Goal: Task Accomplishment & Management: Complete application form

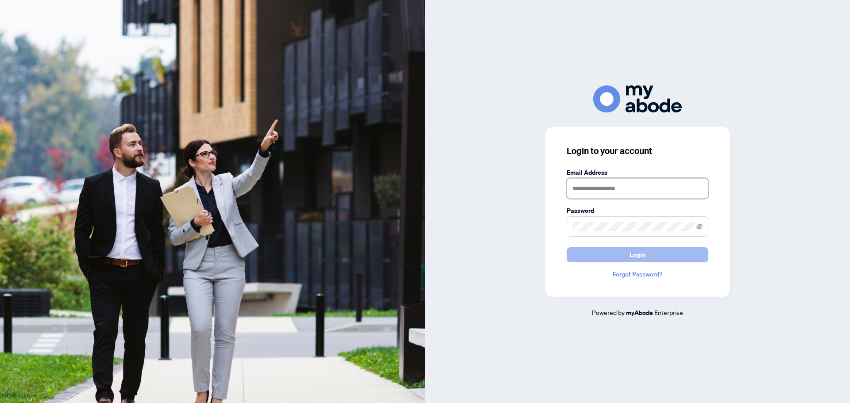
type input "**********"
click at [643, 254] on span "Login" at bounding box center [637, 255] width 16 height 14
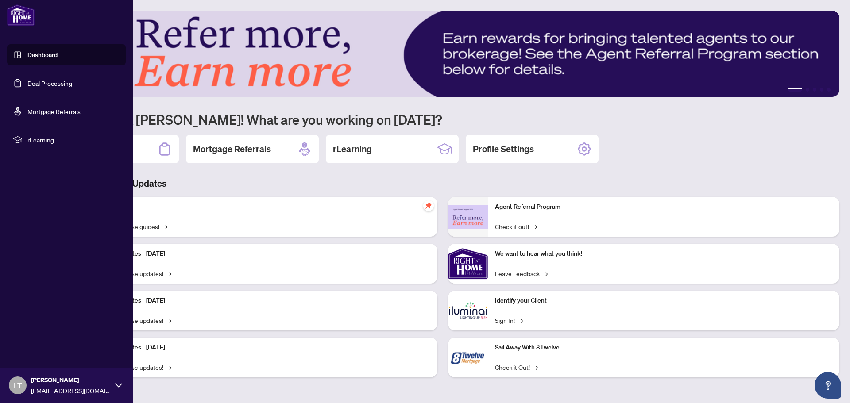
click at [52, 85] on link "Deal Processing" at bounding box center [49, 83] width 45 height 8
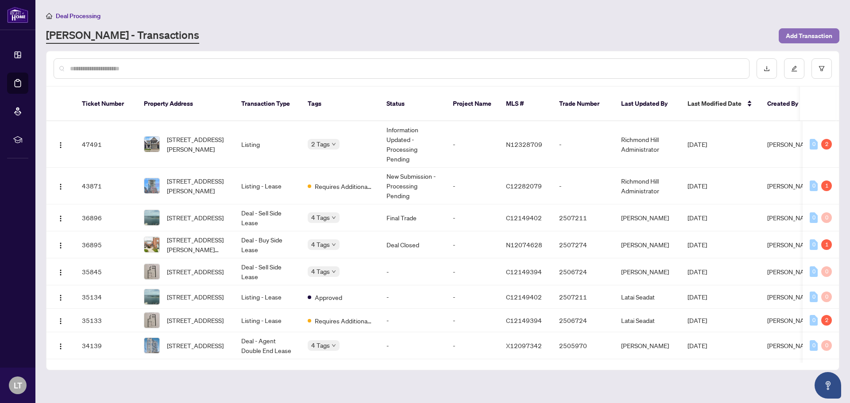
click at [804, 39] on span "Add Transaction" at bounding box center [809, 36] width 46 height 14
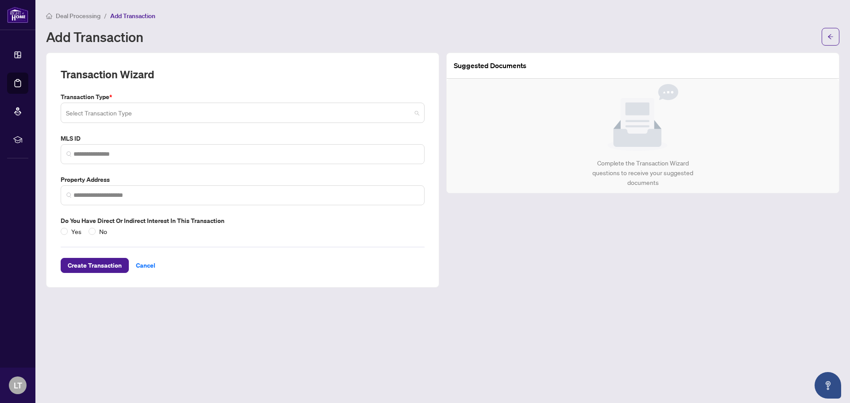
click at [416, 115] on span at bounding box center [242, 112] width 353 height 17
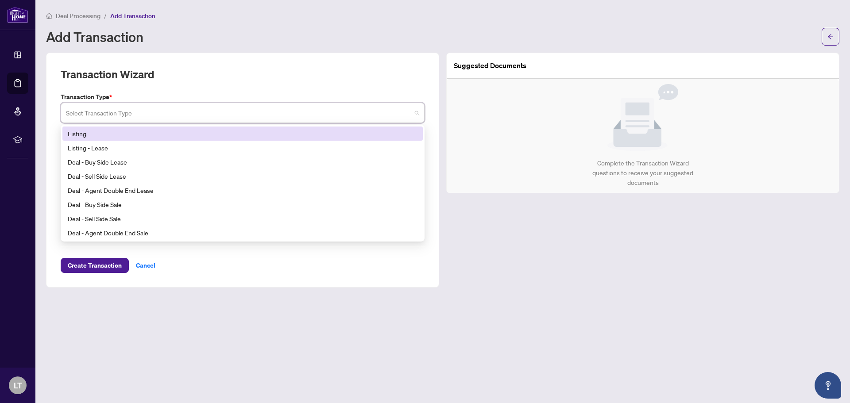
click at [150, 138] on div "Listing" at bounding box center [243, 134] width 350 height 10
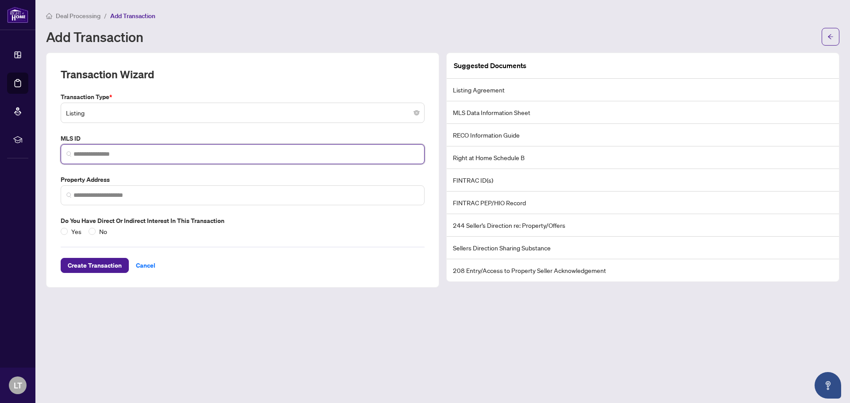
click at [177, 158] on input "search" at bounding box center [245, 154] width 345 height 9
type input "*********"
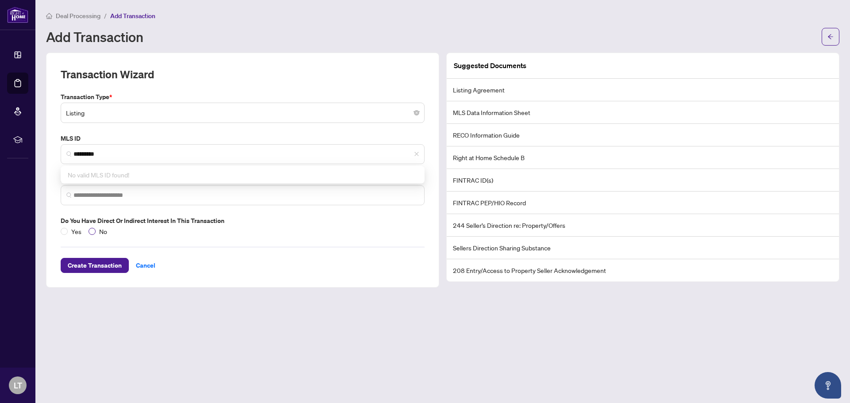
click at [96, 230] on span "No" at bounding box center [103, 232] width 15 height 10
click at [98, 275] on div "Transaction Wizard Transaction Type * Listing 13 14 Listing Listing - Lease Dea…" at bounding box center [242, 170] width 393 height 235
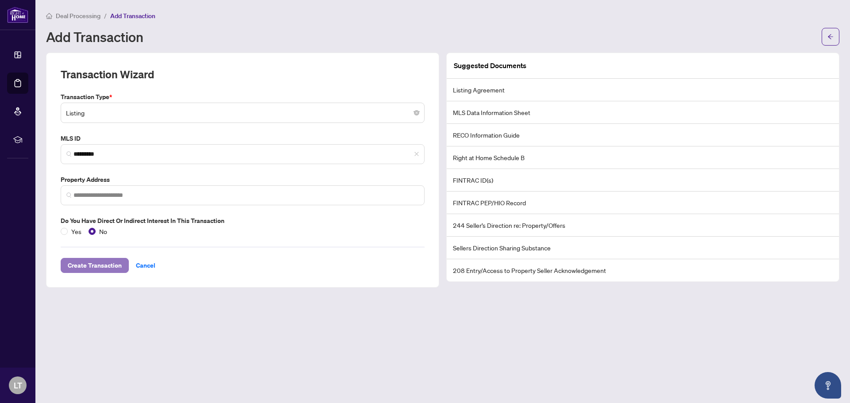
click at [101, 268] on span "Create Transaction" at bounding box center [95, 265] width 54 height 14
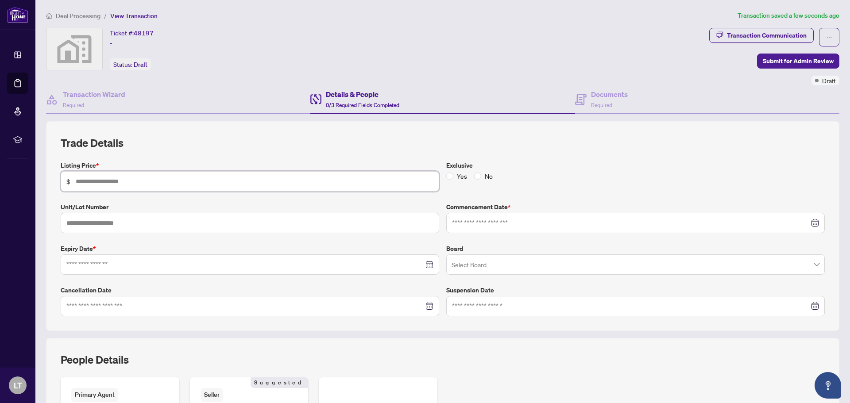
click at [172, 185] on input "text" at bounding box center [255, 182] width 358 height 10
type input "*********"
click at [474, 224] on input at bounding box center [630, 223] width 357 height 10
type input "**********"
click at [490, 315] on div "12" at bounding box center [494, 312] width 11 height 11
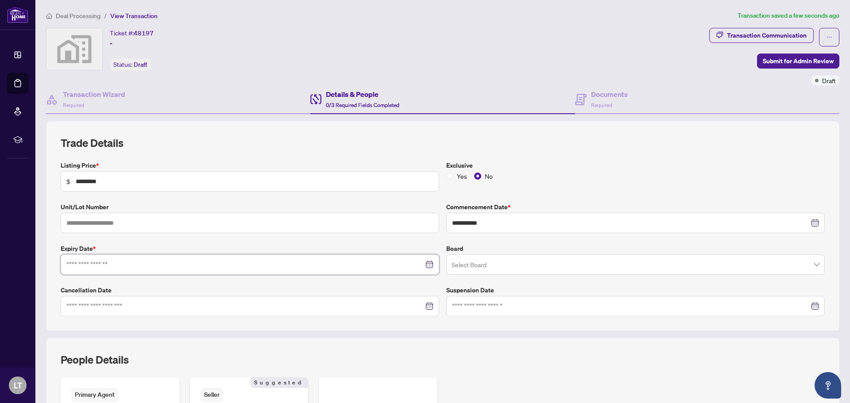
click at [104, 266] on input at bounding box center [244, 265] width 357 height 10
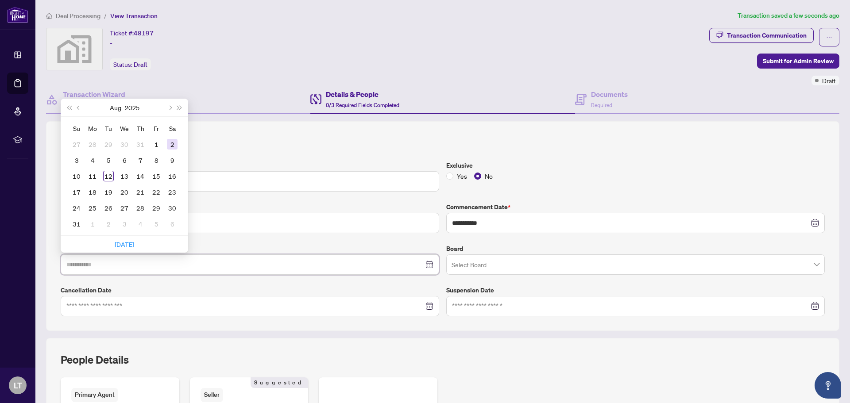
type input "**********"
click at [177, 108] on span "Next year (Control + right)" at bounding box center [179, 107] width 4 height 4
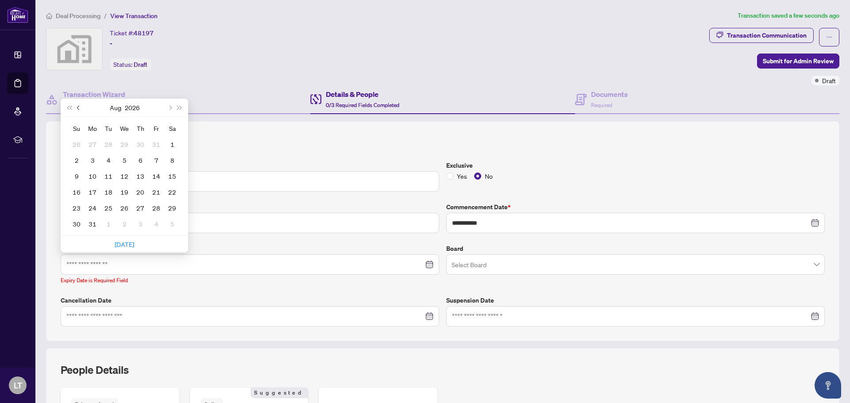
click at [77, 107] on span "Previous month (PageUp)" at bounding box center [79, 107] width 4 height 4
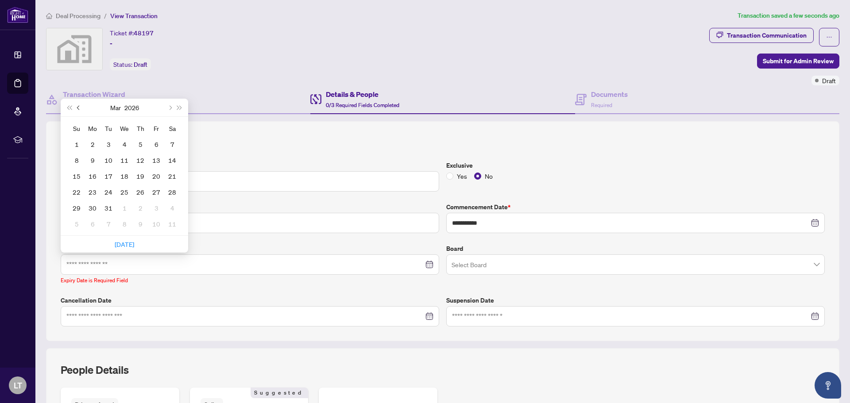
click at [77, 107] on span "Previous month (PageUp)" at bounding box center [79, 107] width 4 height 4
type input "**********"
click at [109, 159] on div "10" at bounding box center [108, 160] width 11 height 11
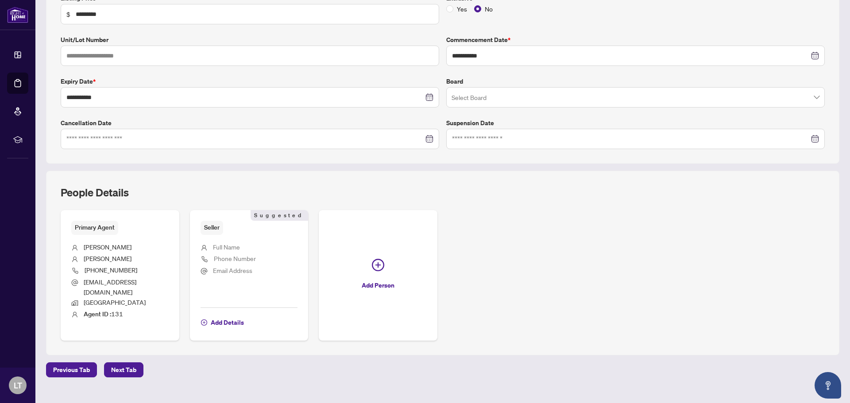
scroll to position [174, 0]
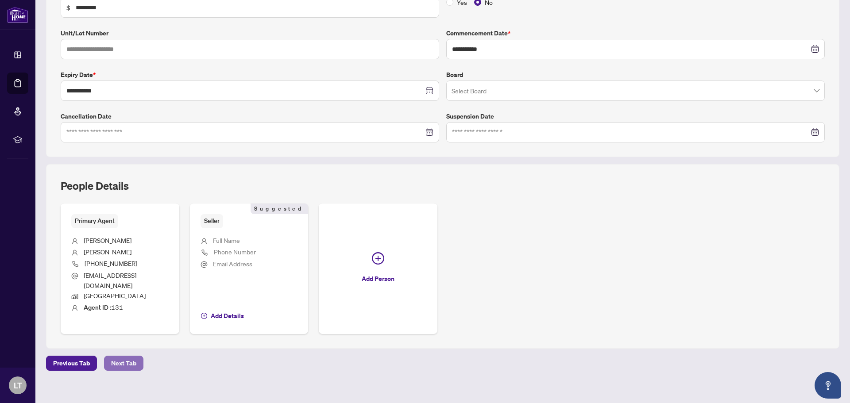
click at [127, 358] on span "Next Tab" at bounding box center [123, 363] width 25 height 14
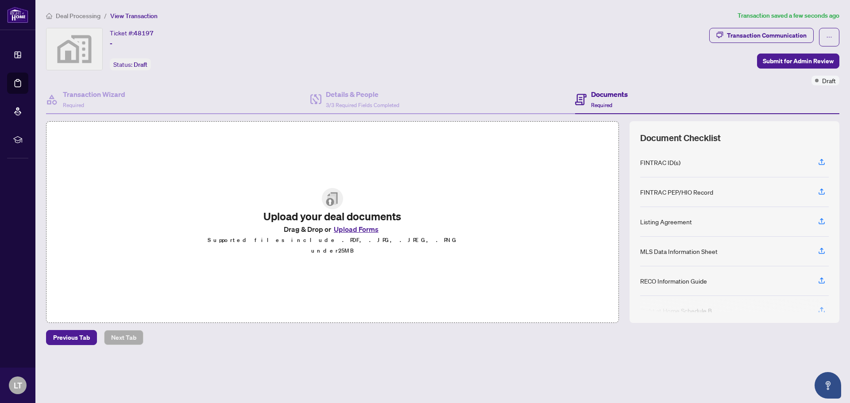
click at [357, 235] on button "Upload Forms" at bounding box center [356, 230] width 50 height 12
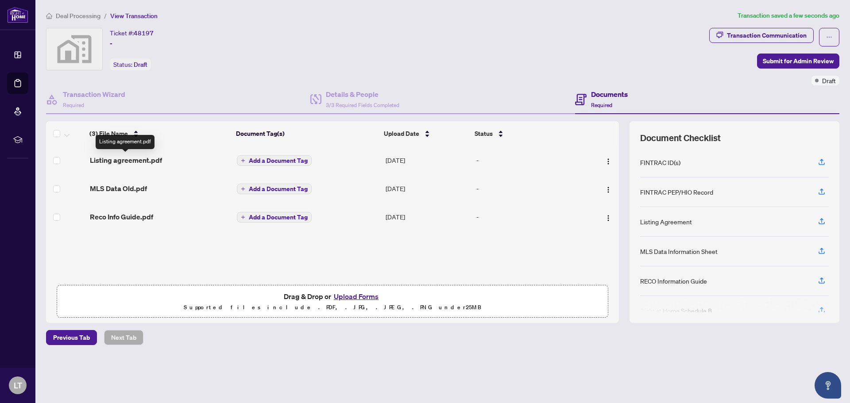
click at [120, 160] on span "Listing agreement.pdf" at bounding box center [126, 160] width 72 height 11
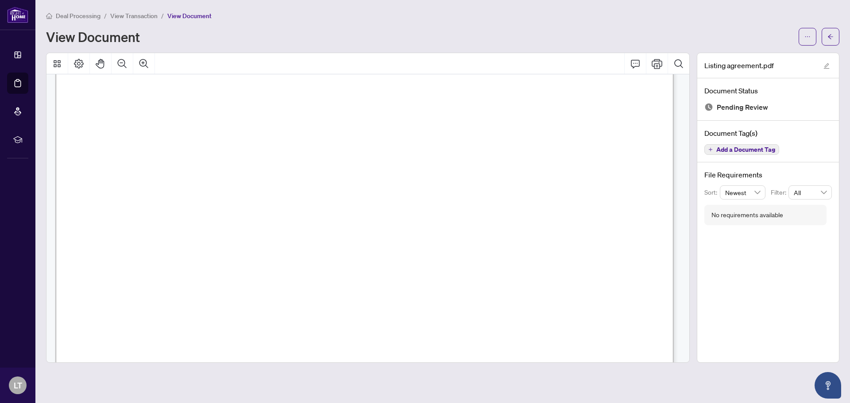
scroll to position [752, 0]
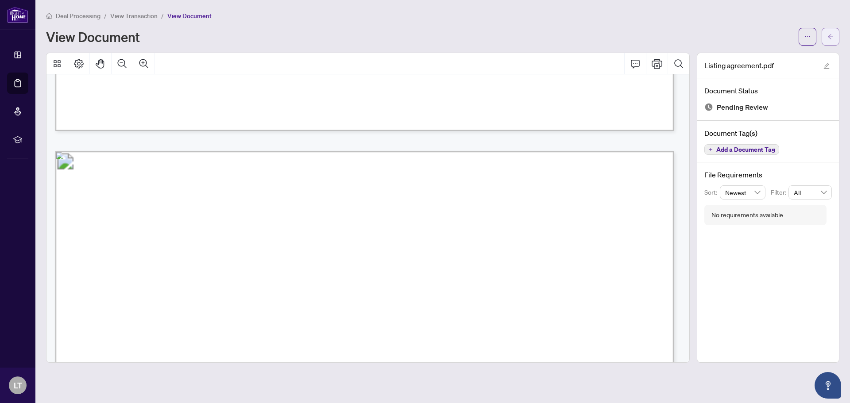
click at [826, 35] on button "button" at bounding box center [830, 37] width 18 height 18
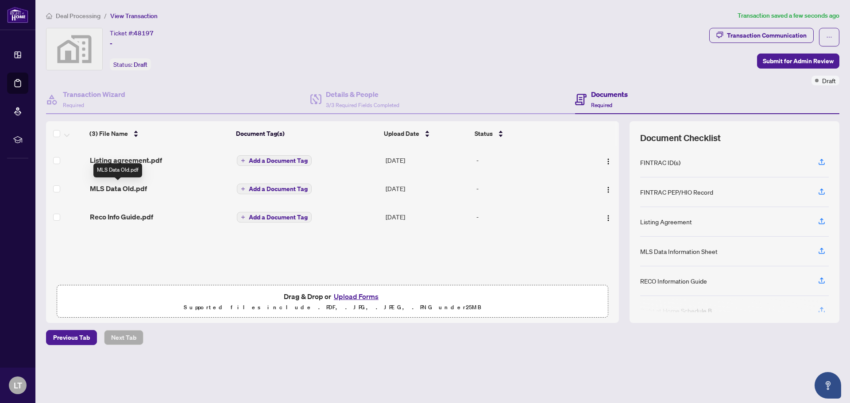
click at [107, 187] on span "MLS Data Old.pdf" at bounding box center [118, 188] width 57 height 11
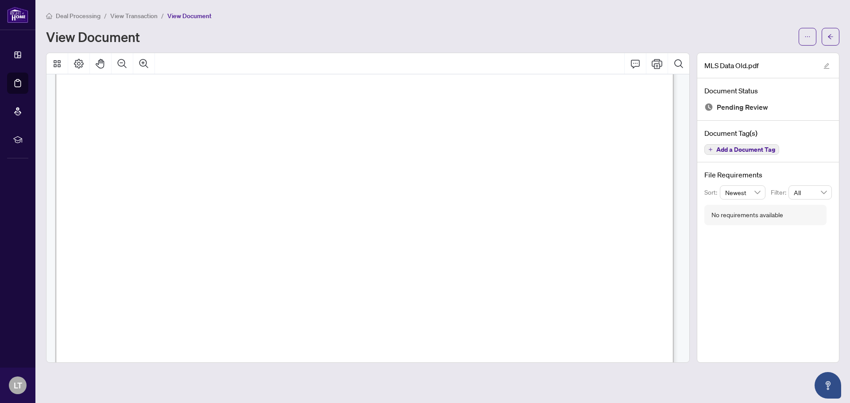
scroll to position [266, 0]
click at [824, 39] on button "button" at bounding box center [830, 37] width 18 height 18
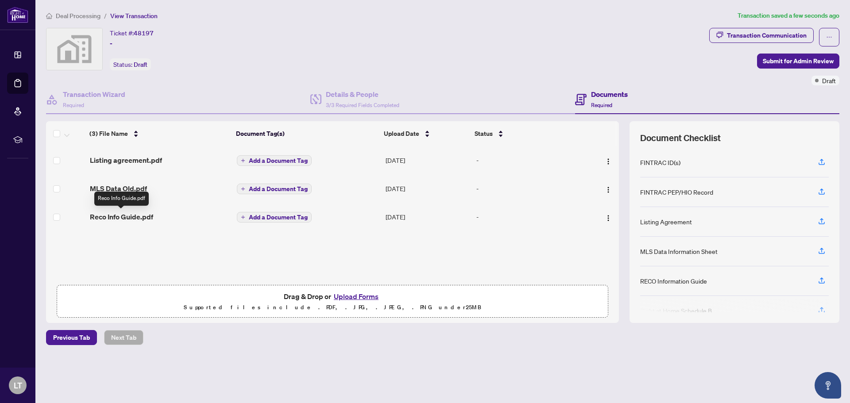
click at [131, 215] on span "Reco Info Guide.pdf" at bounding box center [121, 217] width 63 height 11
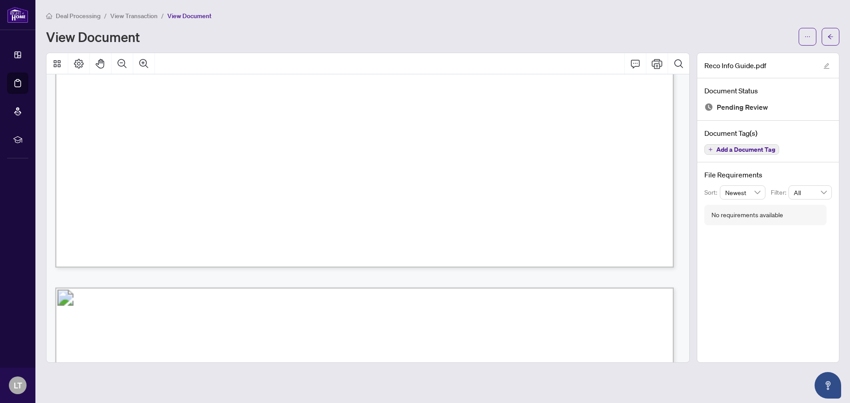
scroll to position [4172, 0]
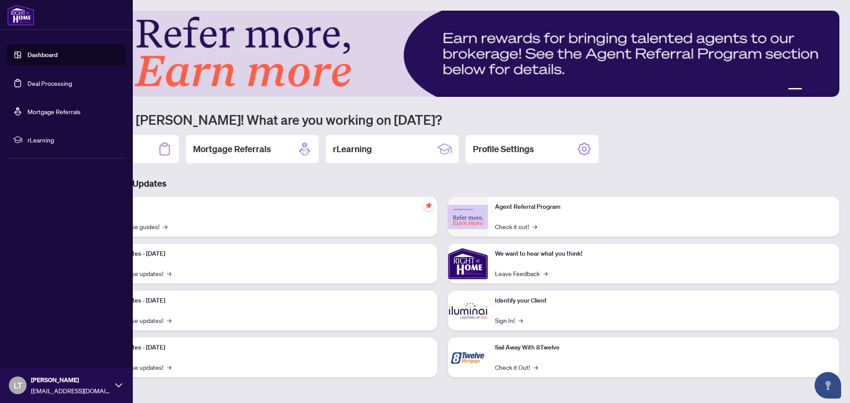
click at [27, 82] on link "Deal Processing" at bounding box center [49, 83] width 45 height 8
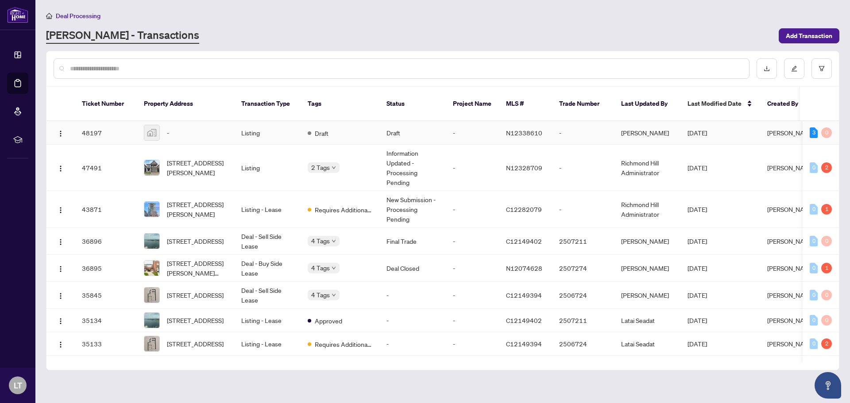
click at [265, 126] on td "Listing" at bounding box center [267, 132] width 66 height 23
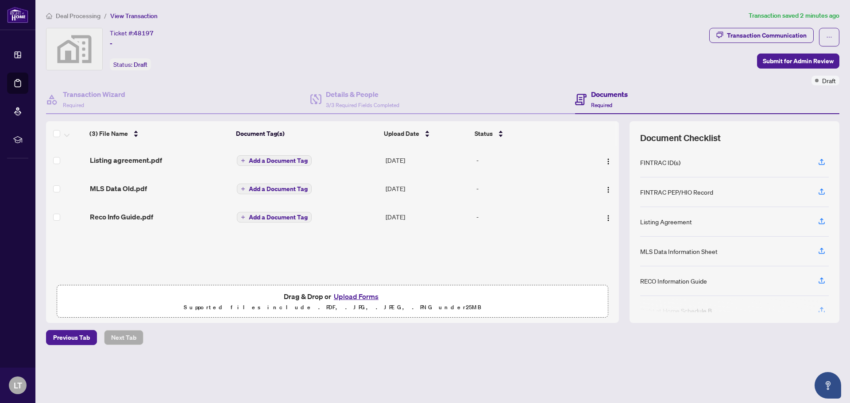
drag, startPoint x: 360, startPoint y: 298, endPoint x: 149, endPoint y: 180, distance: 241.9
click at [149, 180] on div "(3) File Name Document Tag(s) Upload Date Status Listing agreement.pdf Add a Do…" at bounding box center [332, 222] width 573 height 202
click at [478, 162] on div "-" at bounding box center [529, 160] width 107 height 10
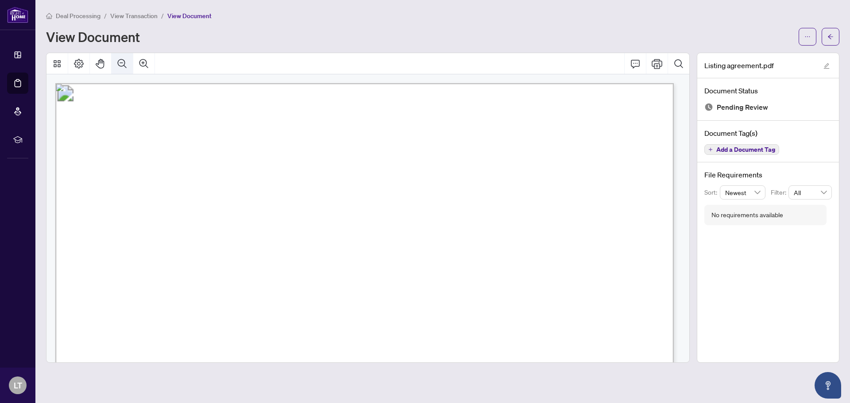
click at [121, 61] on icon "Zoom Out" at bounding box center [122, 63] width 11 height 11
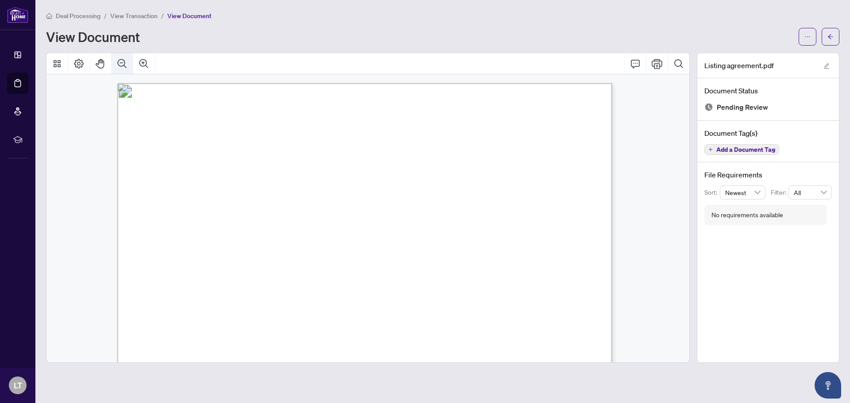
click at [119, 58] on icon "Zoom Out" at bounding box center [122, 63] width 11 height 11
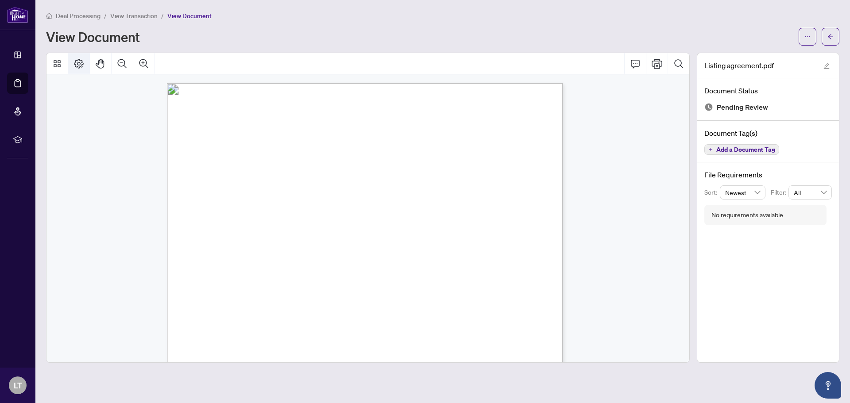
click at [80, 64] on icon "Page Layout" at bounding box center [79, 64] width 10 height 10
click at [812, 41] on button "button" at bounding box center [807, 37] width 18 height 18
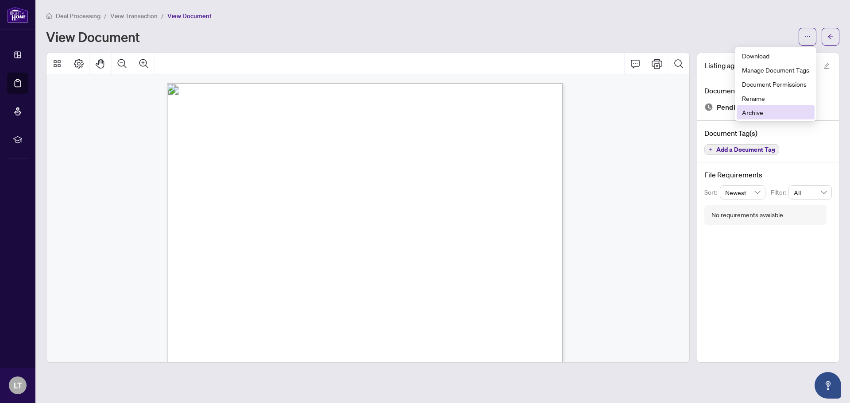
click at [759, 116] on span "Archive" at bounding box center [775, 113] width 67 height 10
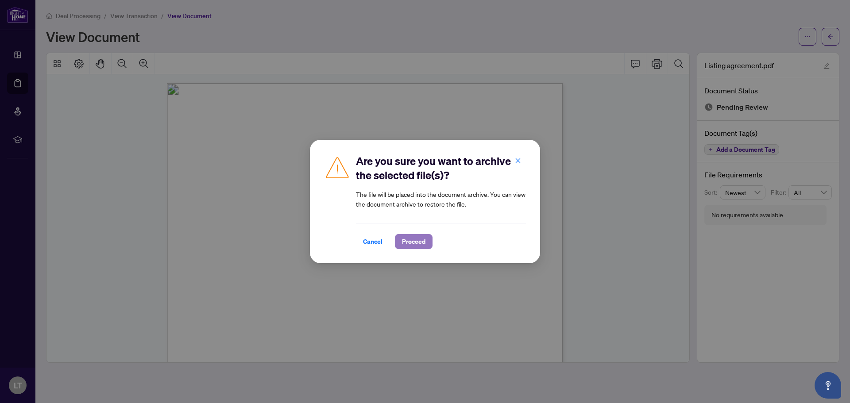
click at [410, 239] on span "Proceed" at bounding box center [413, 242] width 23 height 14
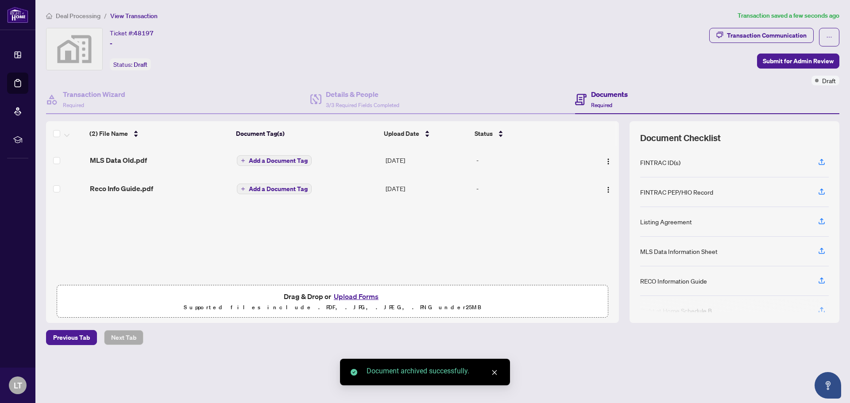
click at [360, 298] on button "Upload Forms" at bounding box center [356, 297] width 50 height 12
click at [144, 162] on span "Listing agreement.pdf" at bounding box center [126, 160] width 72 height 11
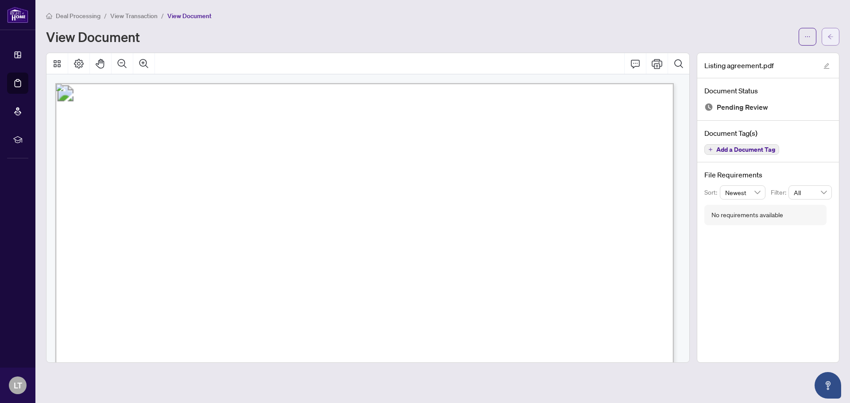
click at [833, 40] on span "button" at bounding box center [830, 37] width 6 height 14
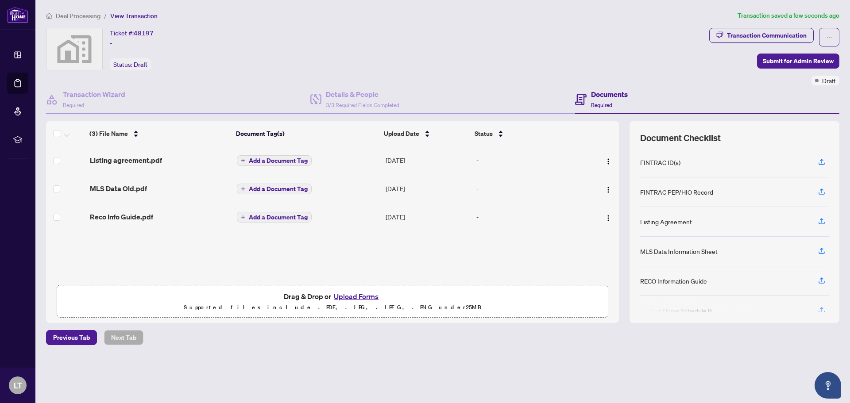
click at [271, 162] on span "Add a Document Tag" at bounding box center [278, 161] width 59 height 6
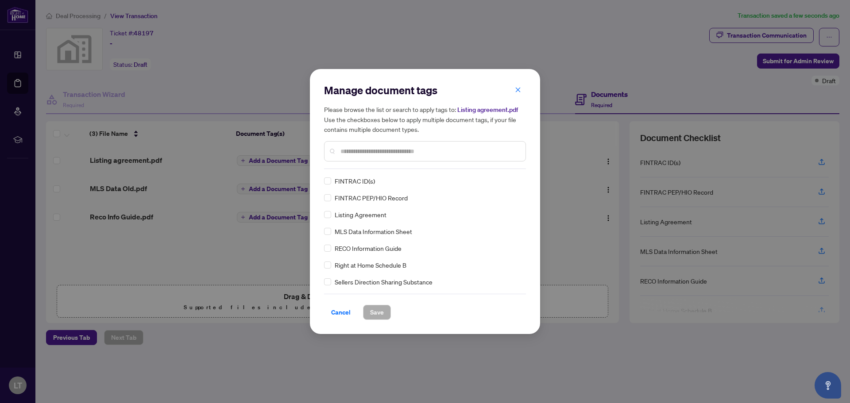
click at [368, 152] on input "text" at bounding box center [429, 151] width 178 height 10
type input "*"
click at [378, 315] on span "Save" at bounding box center [377, 312] width 14 height 14
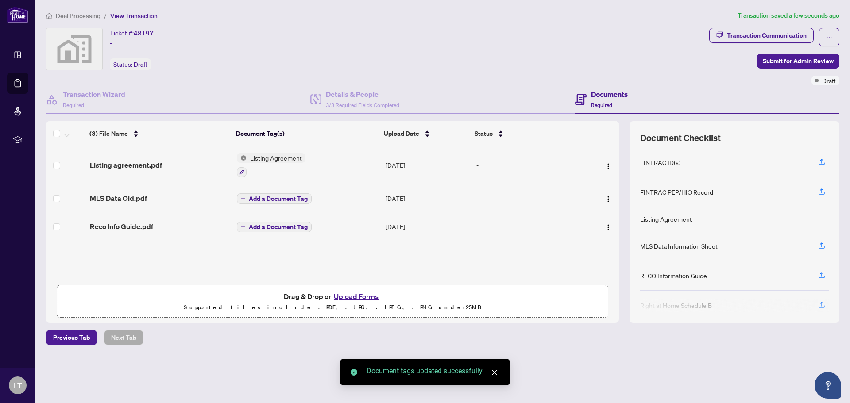
click at [270, 196] on span "Add a Document Tag" at bounding box center [278, 199] width 59 height 6
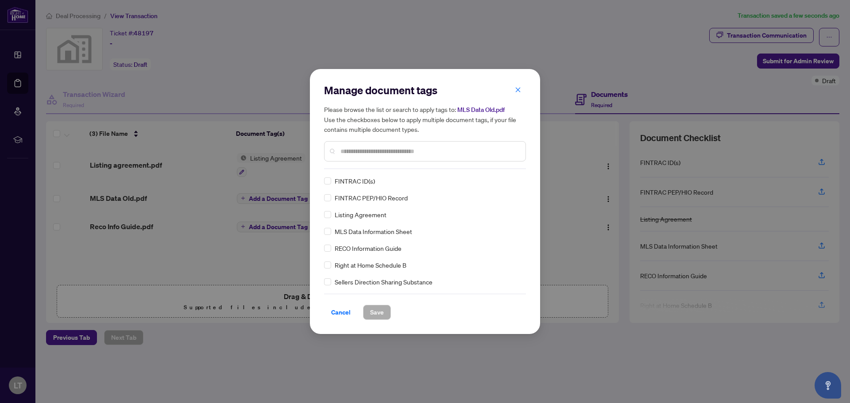
click at [359, 154] on input "text" at bounding box center [429, 151] width 178 height 10
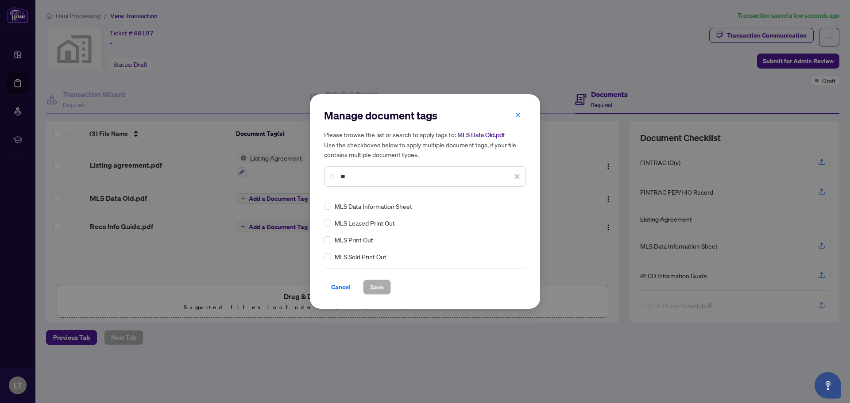
type input "**"
click at [324, 207] on div "Manage document tags Please browse the list or search to apply tags to: MLS Dat…" at bounding box center [425, 201] width 230 height 215
click at [371, 283] on span "Save" at bounding box center [377, 287] width 14 height 14
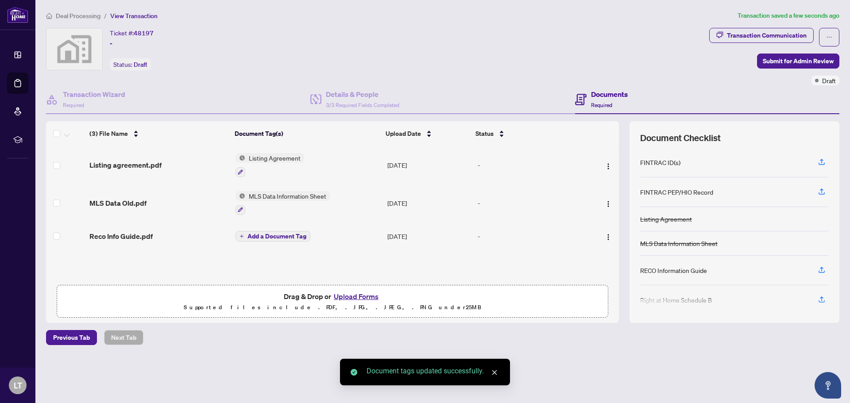
click at [260, 237] on span "Add a Document Tag" at bounding box center [276, 236] width 59 height 6
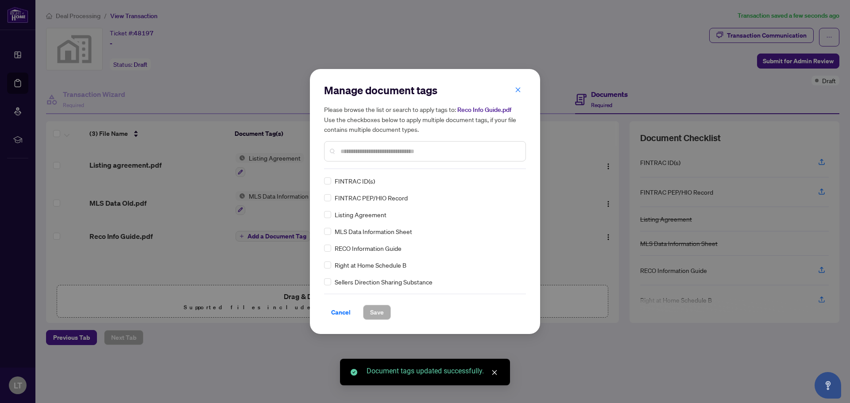
click at [346, 170] on div "Manage document tags Please browse the list or search to apply tags to: Reco In…" at bounding box center [425, 201] width 202 height 237
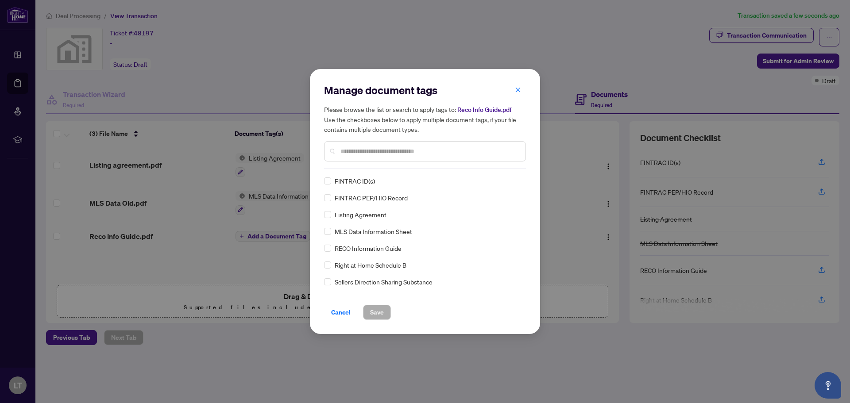
click at [351, 151] on input "text" at bounding box center [429, 151] width 178 height 10
type input "****"
click at [370, 310] on span "Save" at bounding box center [377, 312] width 14 height 14
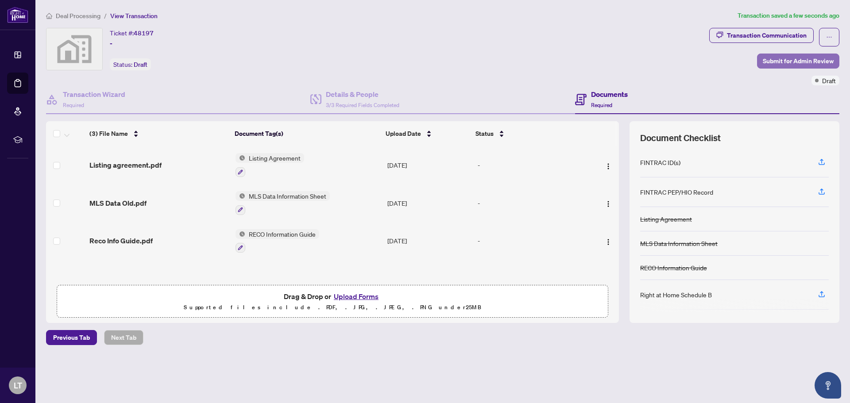
click at [794, 61] on span "Submit for Admin Review" at bounding box center [798, 61] width 71 height 14
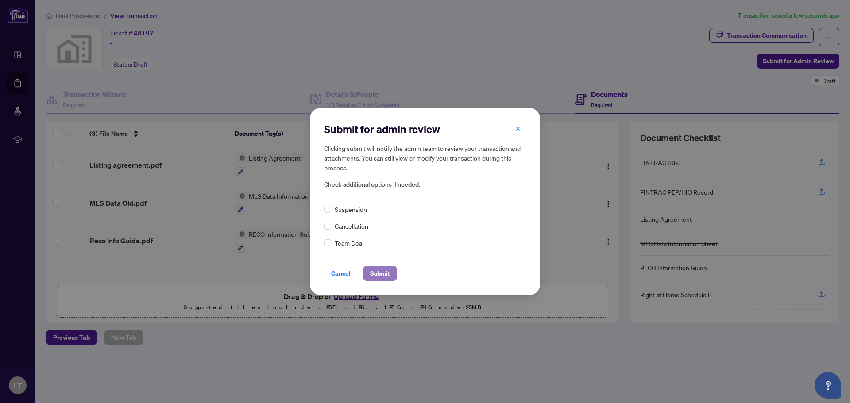
click at [379, 275] on span "Submit" at bounding box center [380, 273] width 20 height 14
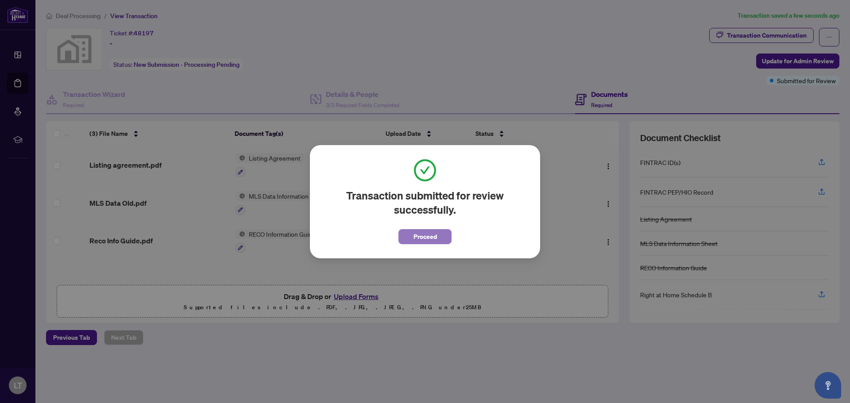
click at [432, 240] on span "Proceed" at bounding box center [424, 237] width 23 height 14
